Goal: Transaction & Acquisition: Obtain resource

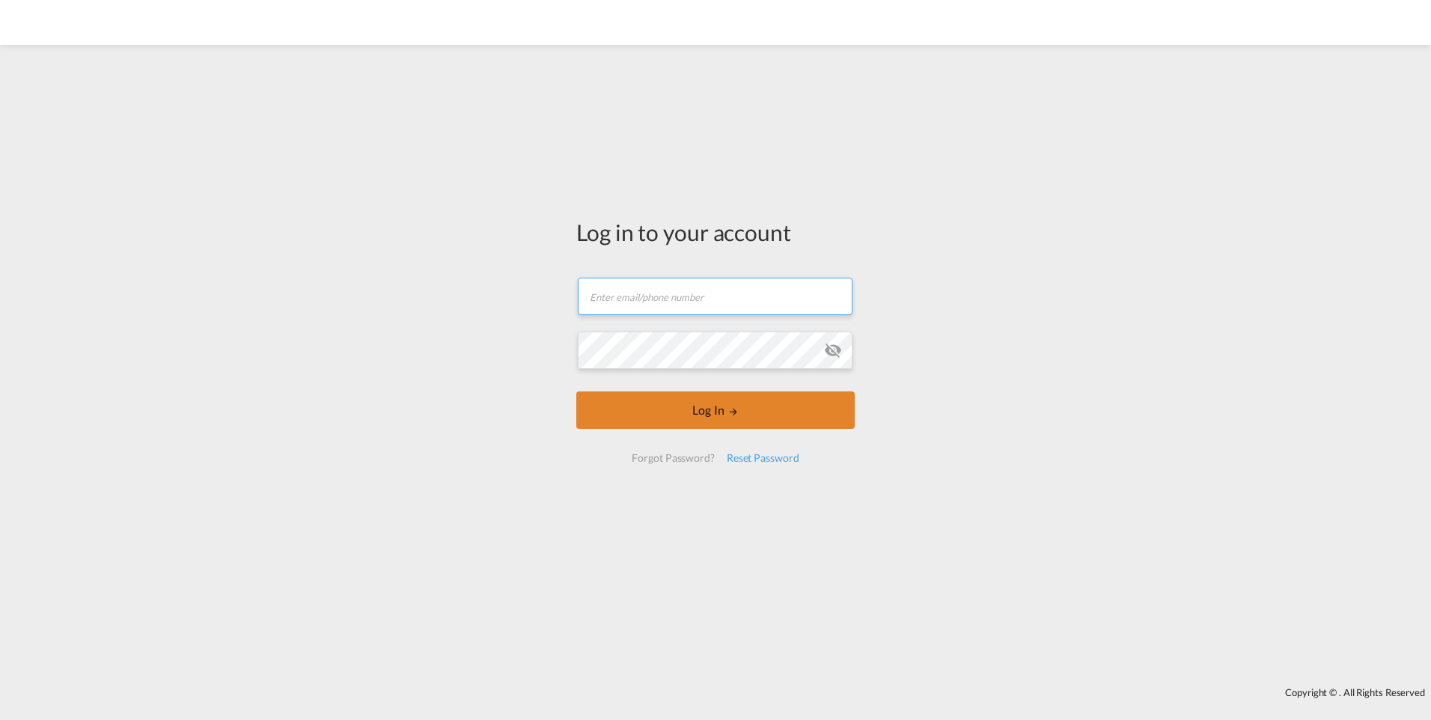
type input "[PERSON_NAME][EMAIL_ADDRESS][DOMAIN_NAME]"
click at [672, 404] on button "Log In" at bounding box center [715, 410] width 279 height 37
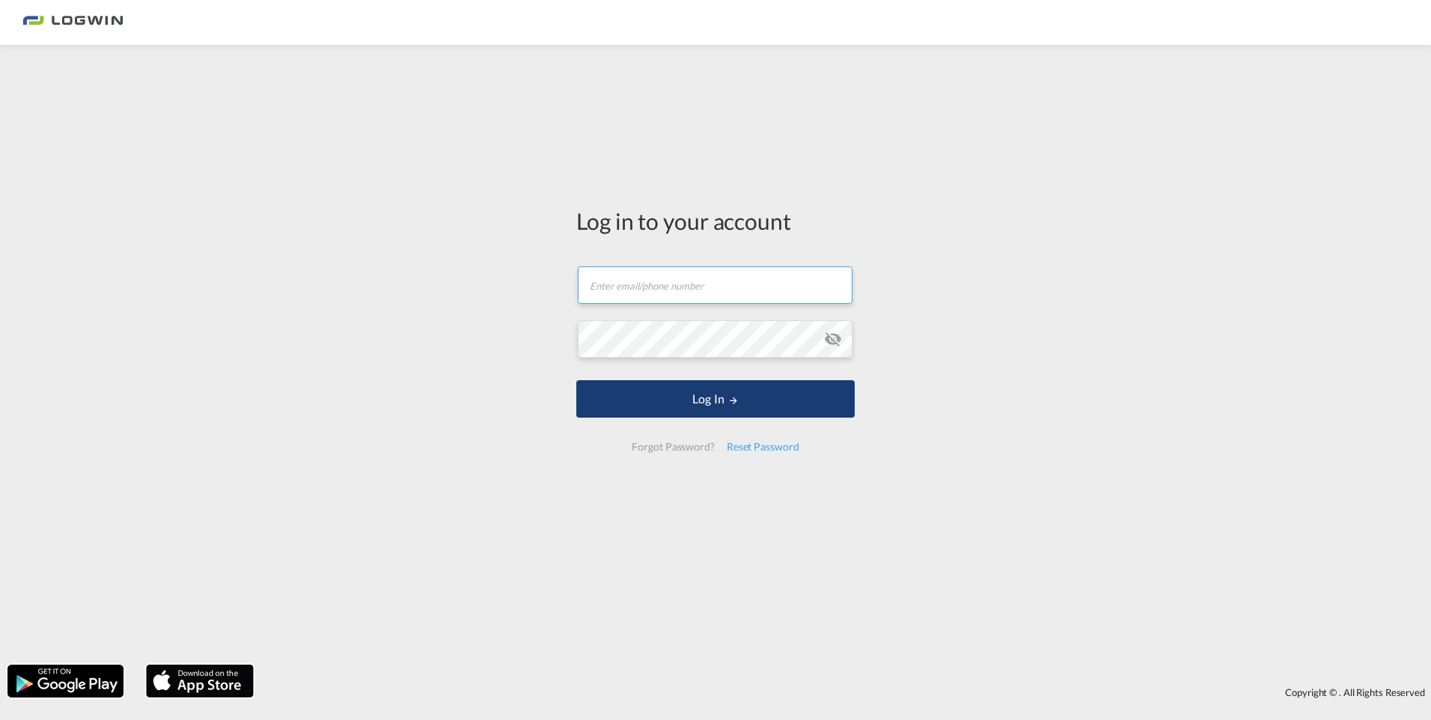
type input "[PERSON_NAME][EMAIL_ADDRESS][DOMAIN_NAME]"
click at [687, 398] on button "Log In" at bounding box center [715, 398] width 279 height 37
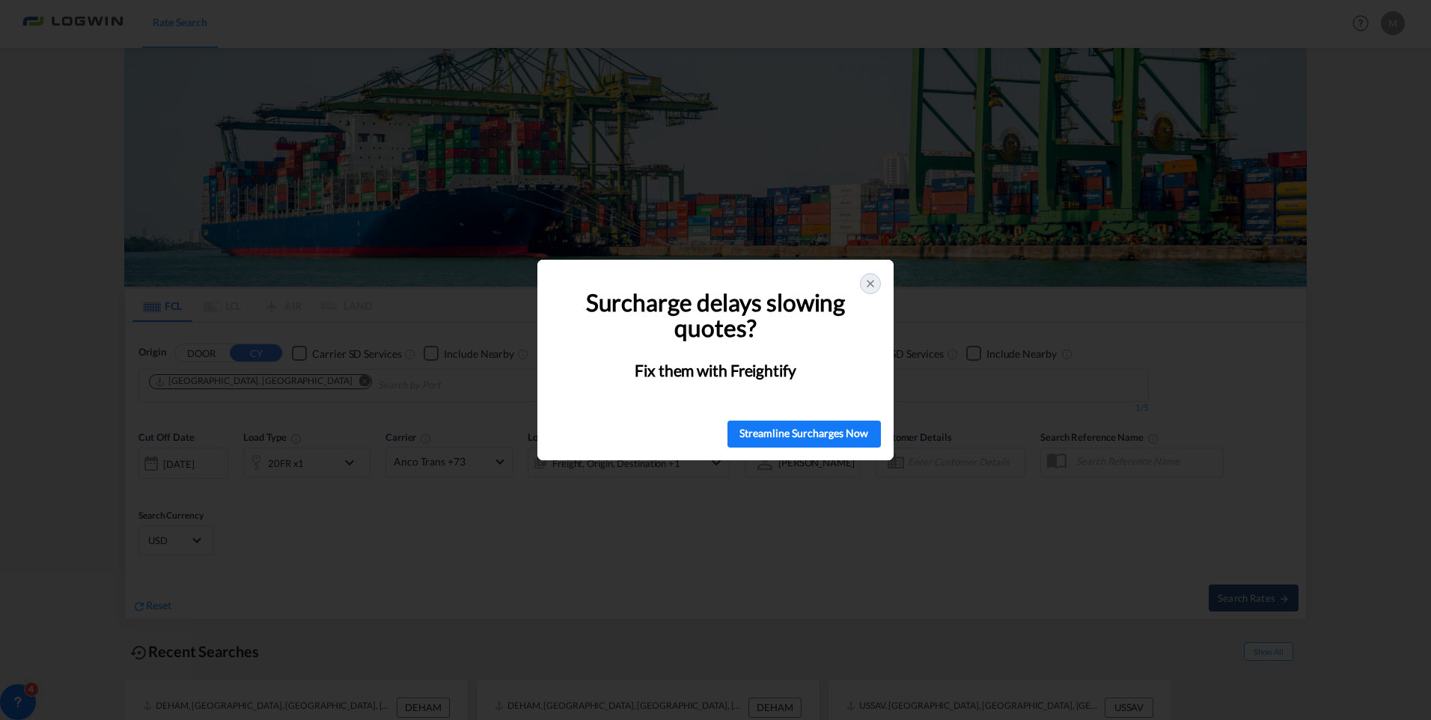
click at [871, 278] on icon at bounding box center [871, 284] width 12 height 12
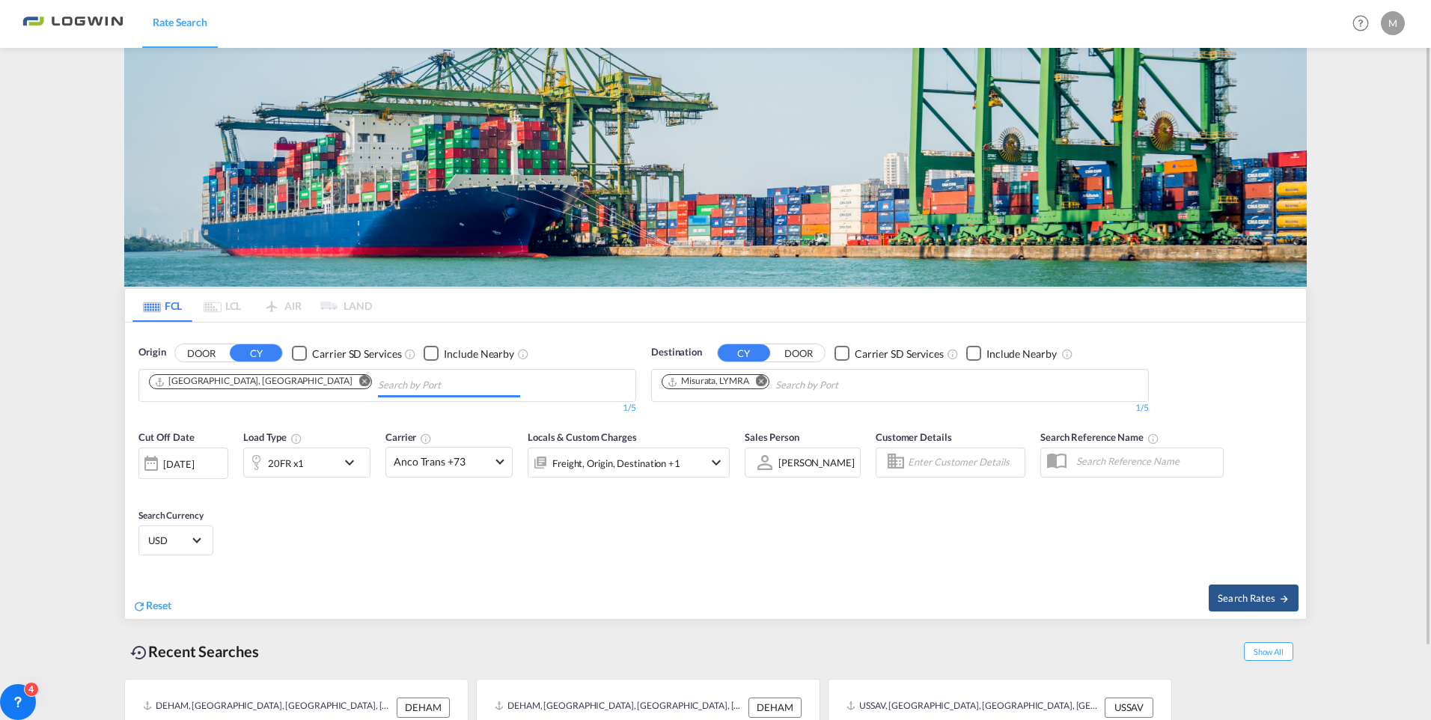
click at [308, 370] on md-chips-wrap "[GEOGRAPHIC_DATA], [GEOGRAPHIC_DATA]" at bounding box center [337, 384] width 380 height 28
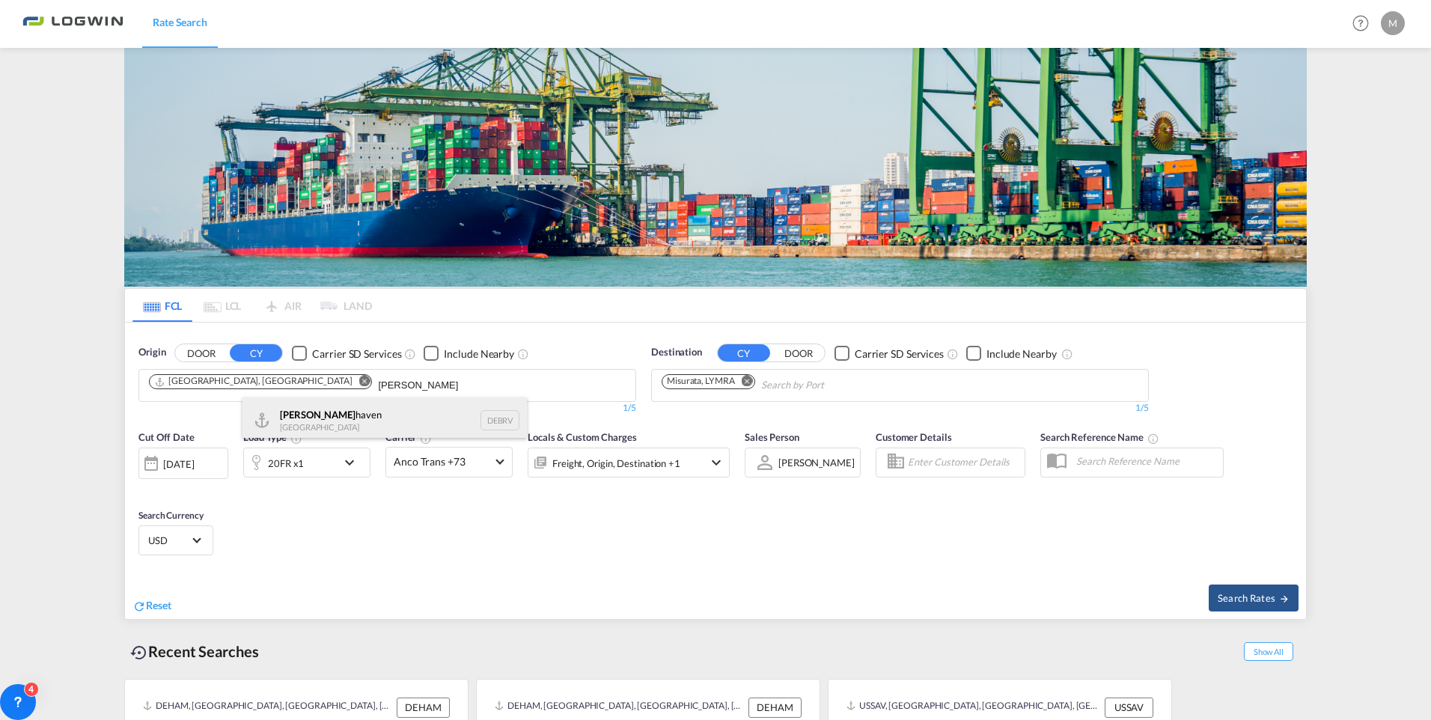
type input "[PERSON_NAME]"
click at [284, 413] on div "[PERSON_NAME] haven [GEOGRAPHIC_DATA] DEBRV" at bounding box center [385, 420] width 284 height 45
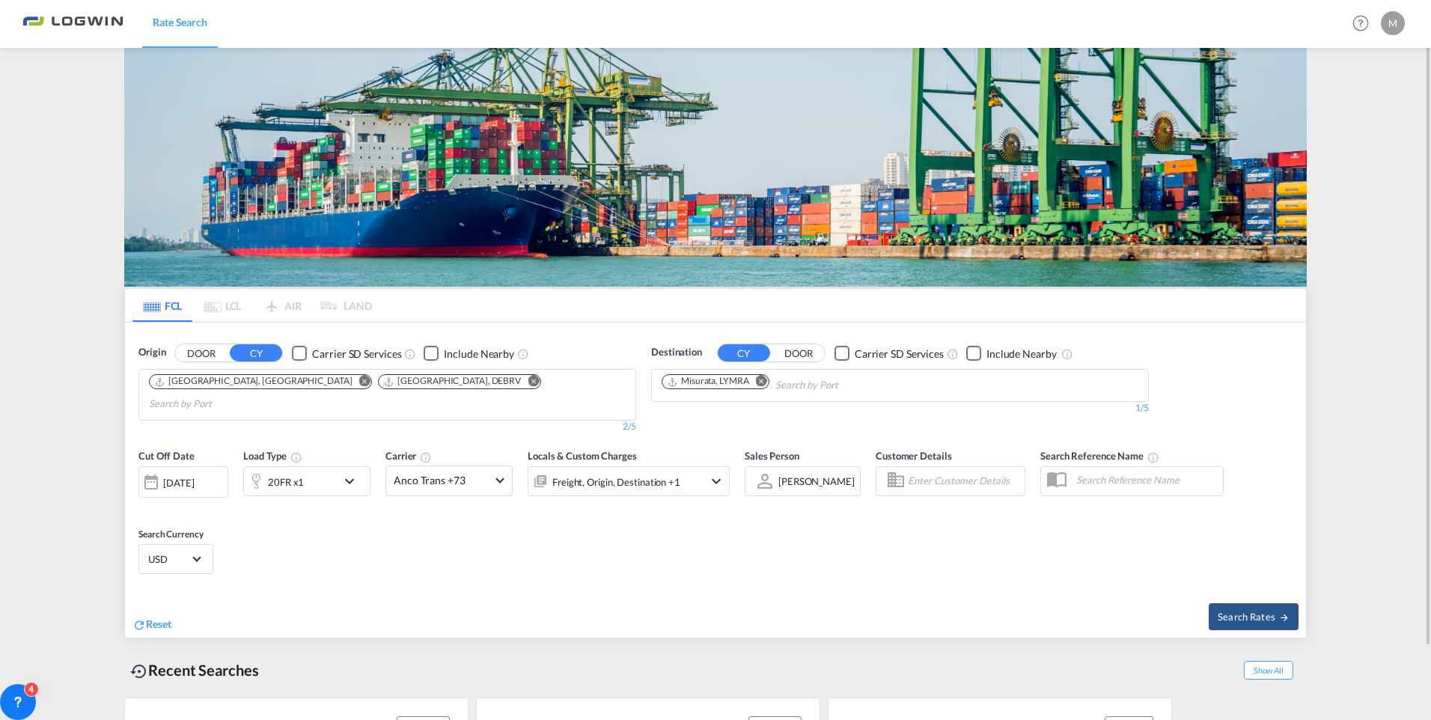
click at [764, 380] on md-icon "Remove" at bounding box center [761, 381] width 11 height 11
type input "[GEOGRAPHIC_DATA]"
click at [737, 463] on div "Colombo [GEOGRAPHIC_DATA] LKCMB" at bounding box center [778, 464] width 284 height 45
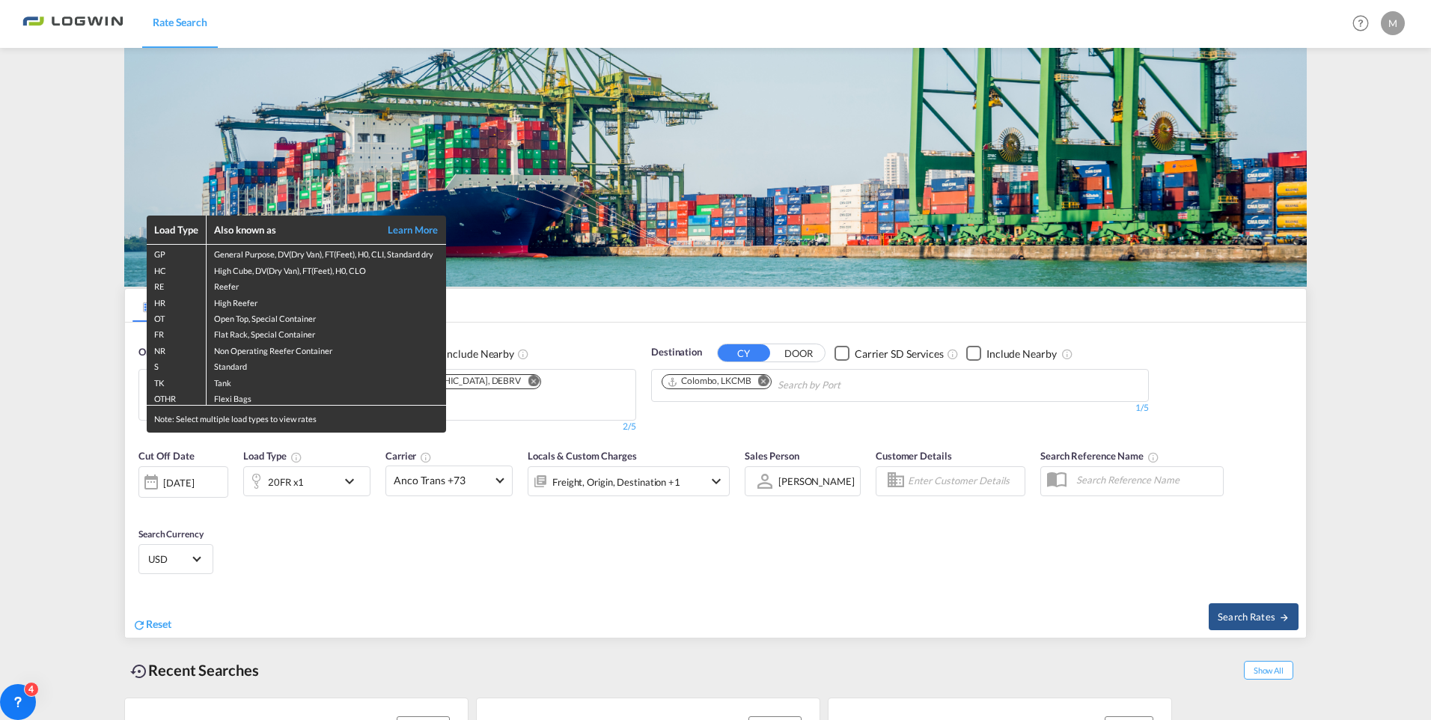
click at [300, 456] on div "Load Type Also known as Learn More GP General Purpose, DV(Dry Van), FT(Feet), H…" at bounding box center [715, 360] width 1431 height 720
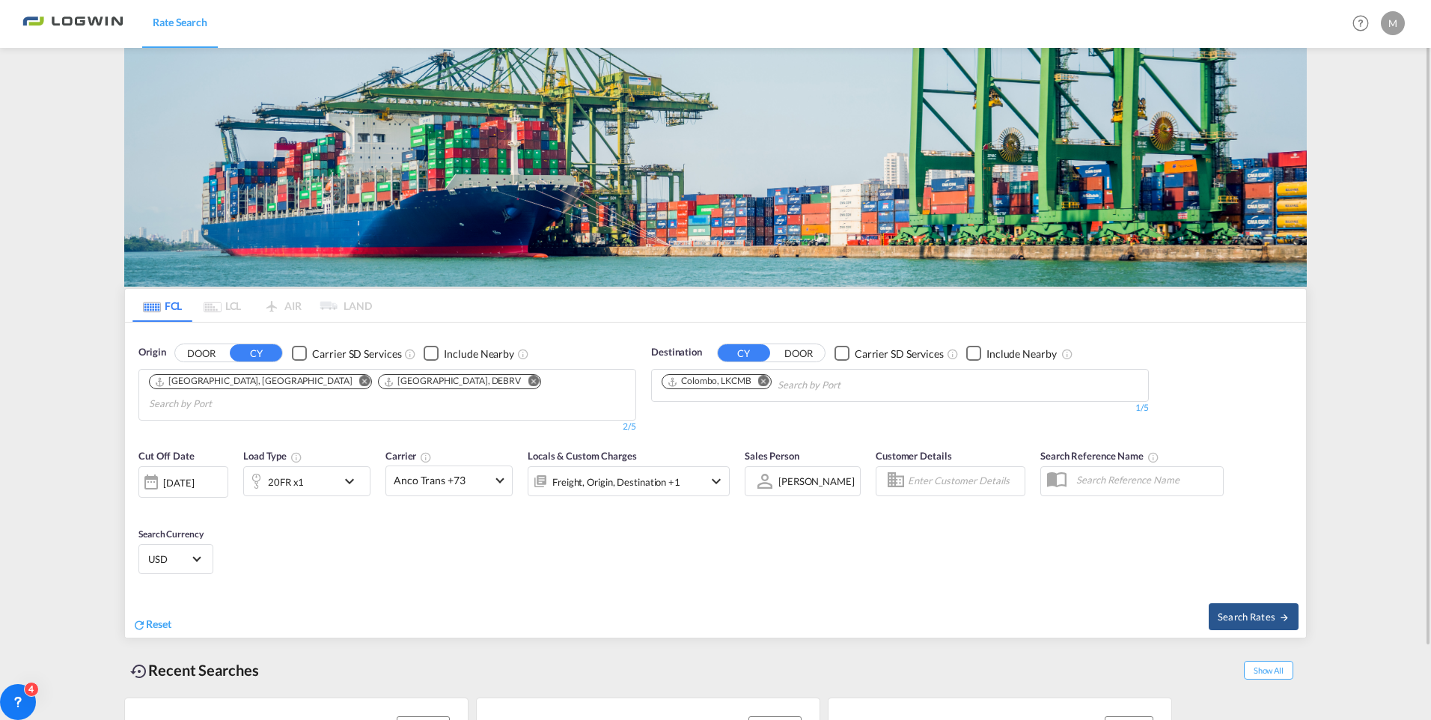
click at [341, 472] on md-icon "icon-chevron-down" at bounding box center [353, 481] width 25 height 18
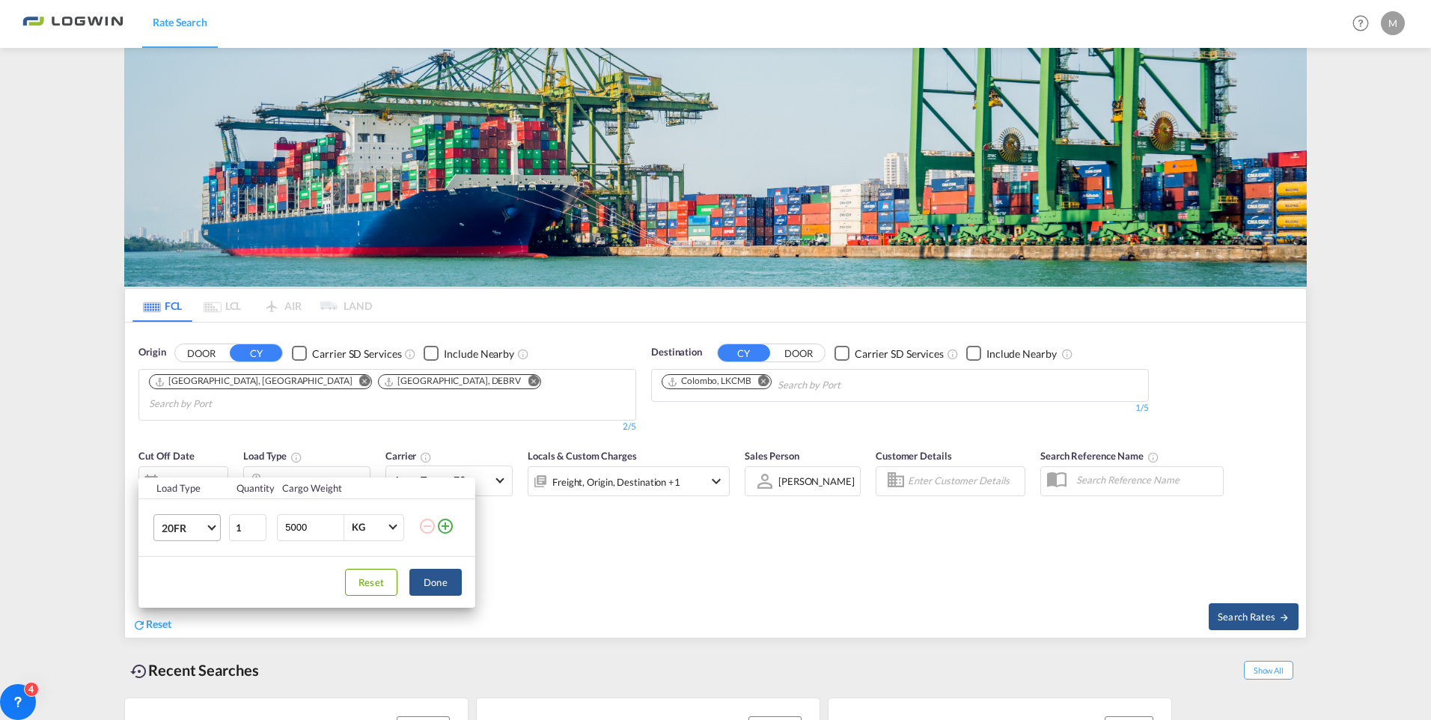
click at [200, 529] on span "20FR" at bounding box center [183, 528] width 43 height 15
click at [184, 524] on div "20RE" at bounding box center [174, 518] width 25 height 15
click at [187, 533] on span "20RE" at bounding box center [183, 528] width 43 height 15
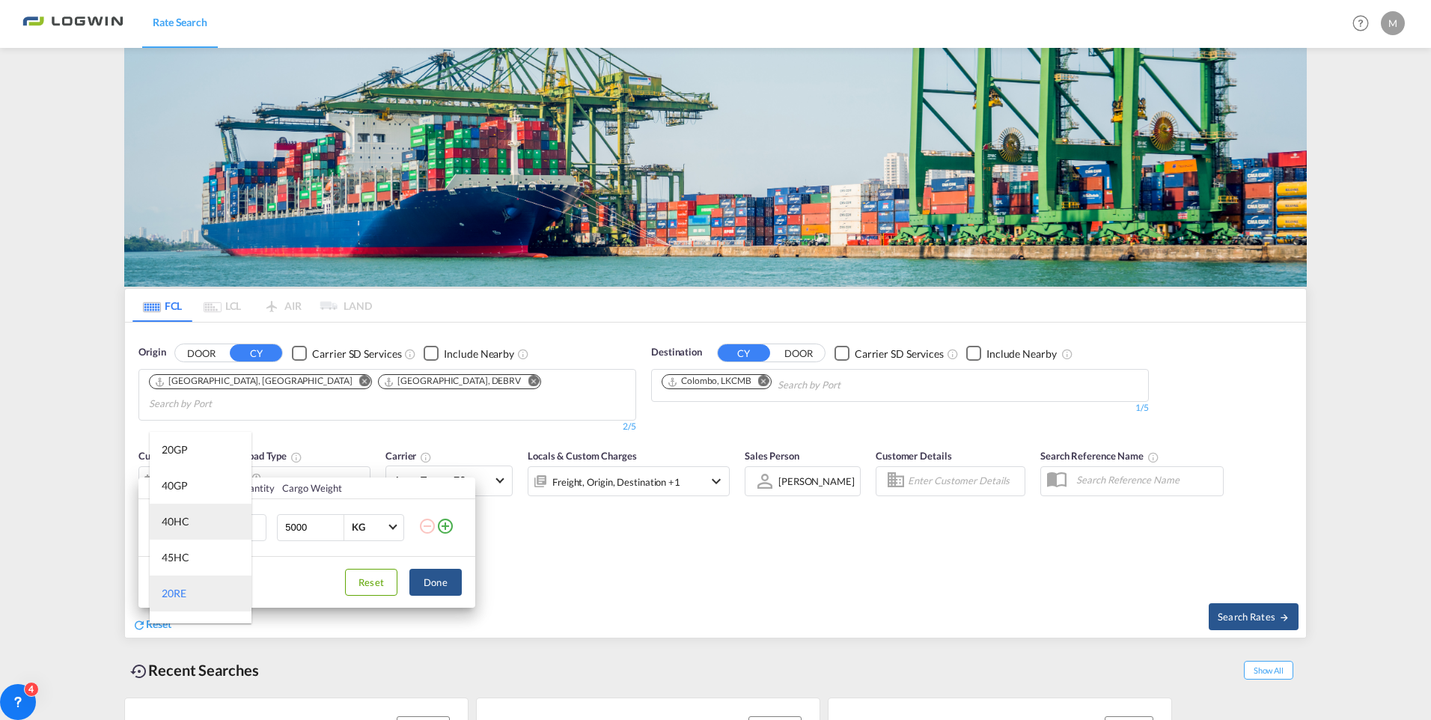
click at [189, 520] on md-option "40HC" at bounding box center [201, 522] width 102 height 36
drag, startPoint x: 446, startPoint y: 590, endPoint x: 427, endPoint y: 585, distance: 20.2
click at [427, 585] on button "Done" at bounding box center [436, 582] width 52 height 27
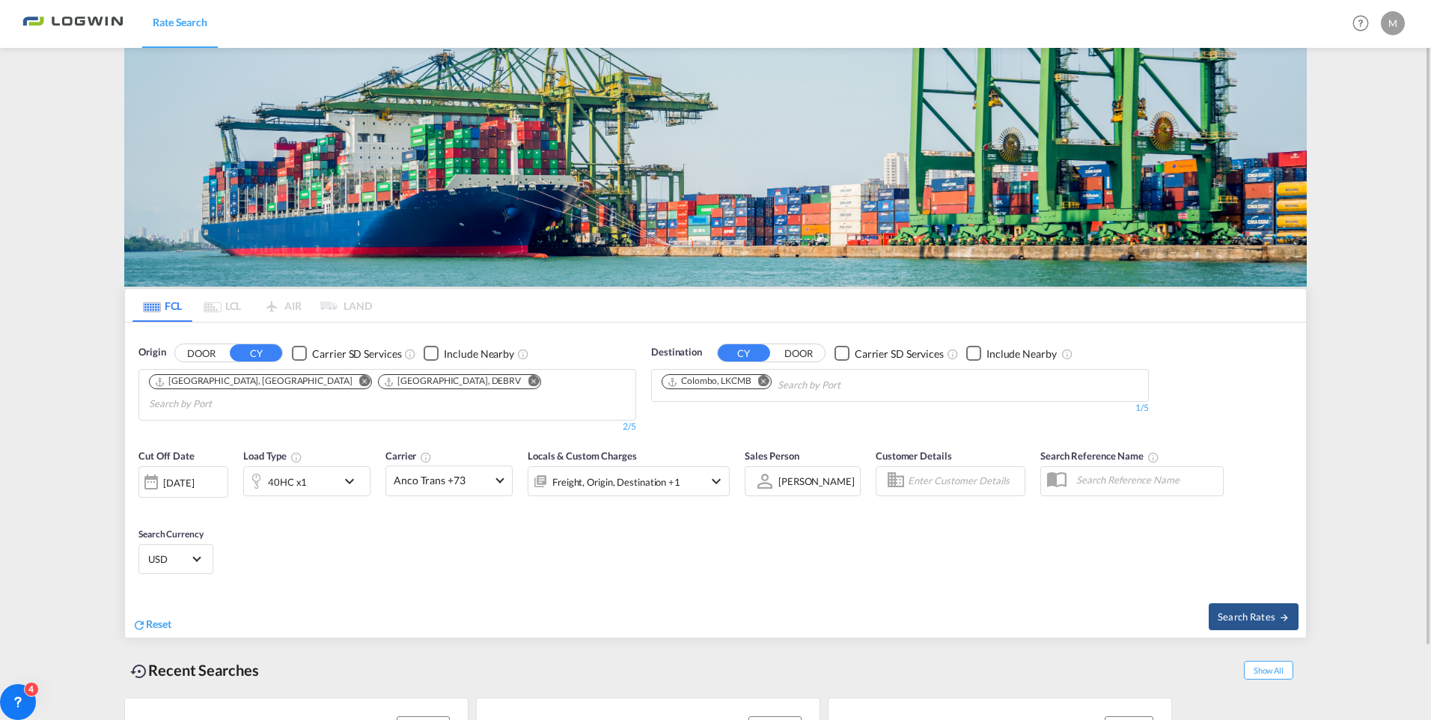
click at [1250, 615] on div "Search Rates" at bounding box center [1012, 616] width 587 height 43
click at [1253, 611] on span "Search Rates" at bounding box center [1254, 617] width 72 height 12
type input "DEHAM,DEBRV to LKCMB / [DATE]"
